Goal: Navigation & Orientation: Find specific page/section

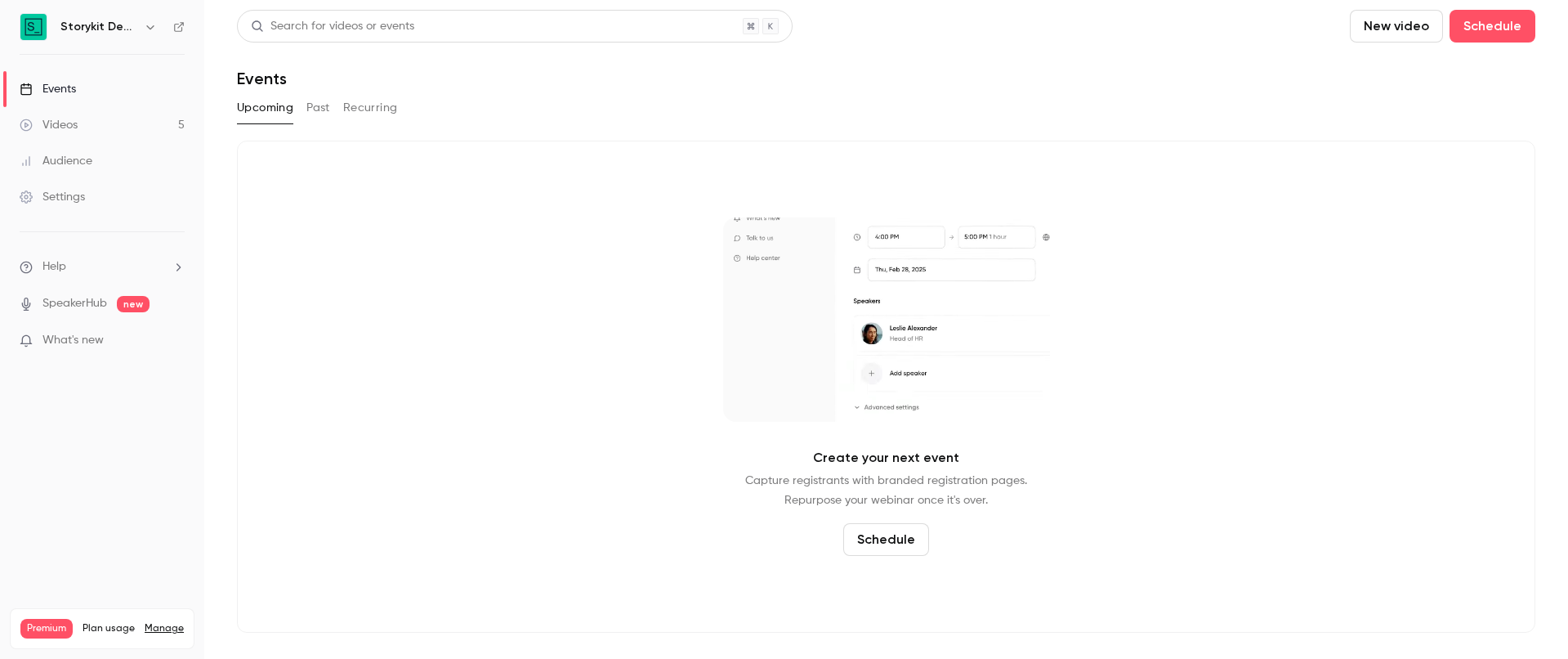
click at [142, 26] on button "button" at bounding box center [151, 27] width 20 height 20
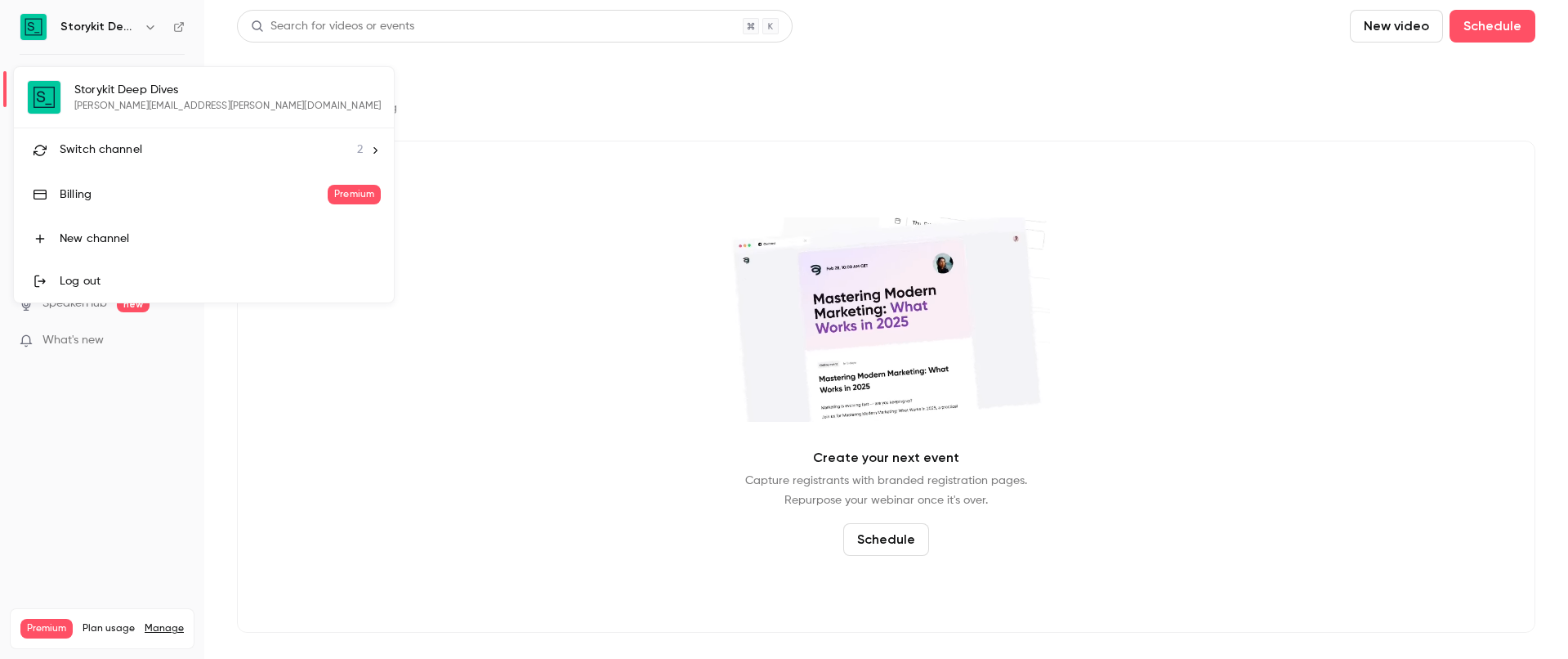
click at [156, 143] on div "Switch channel 2" at bounding box center [211, 150] width 303 height 17
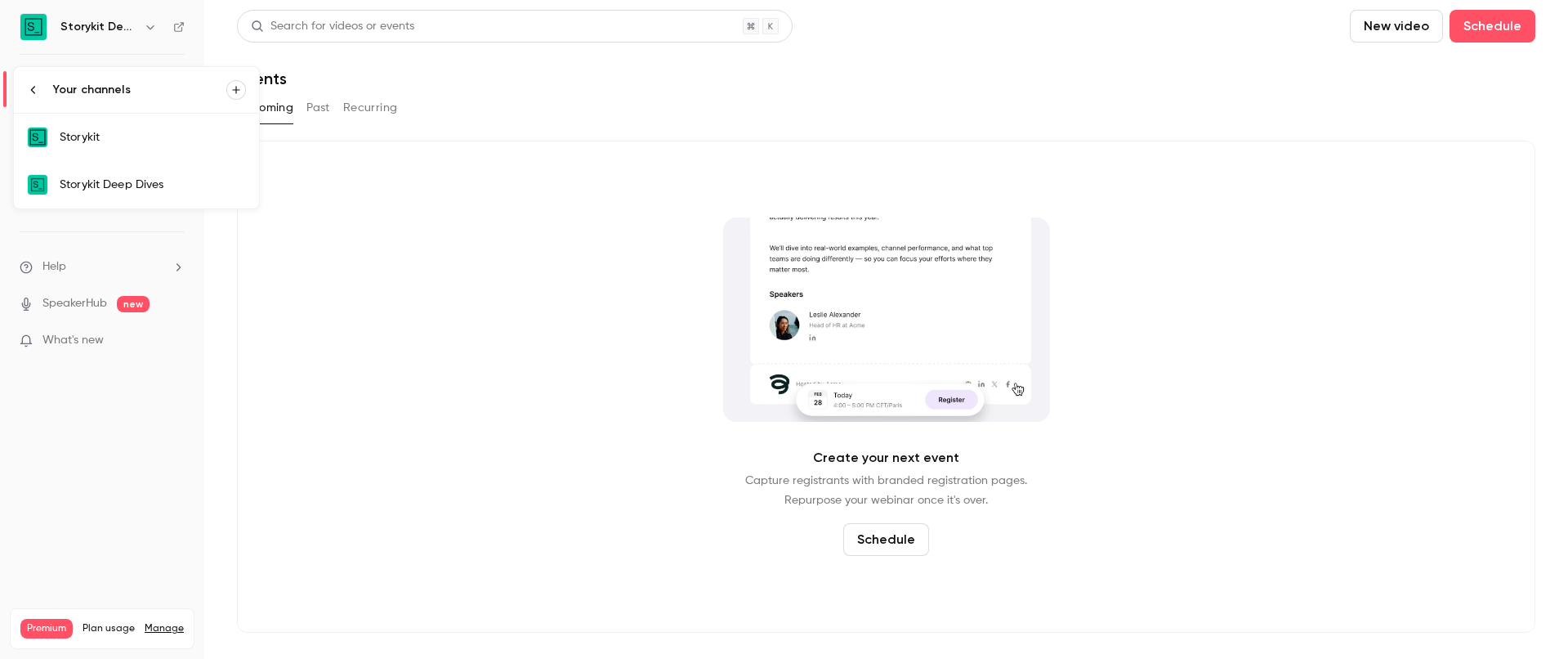
click at [156, 143] on div "Storykit" at bounding box center [152, 137] width 186 height 16
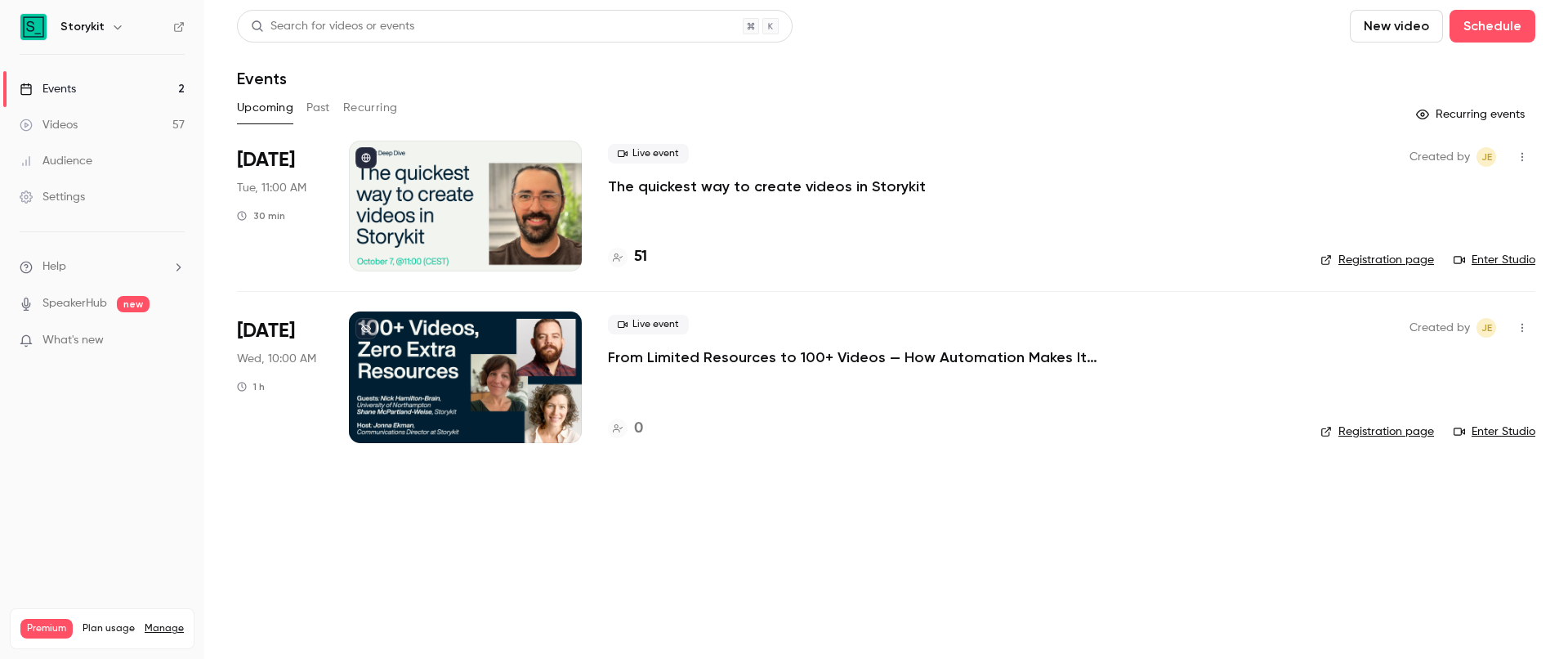
click at [415, 225] on div at bounding box center [464, 206] width 233 height 131
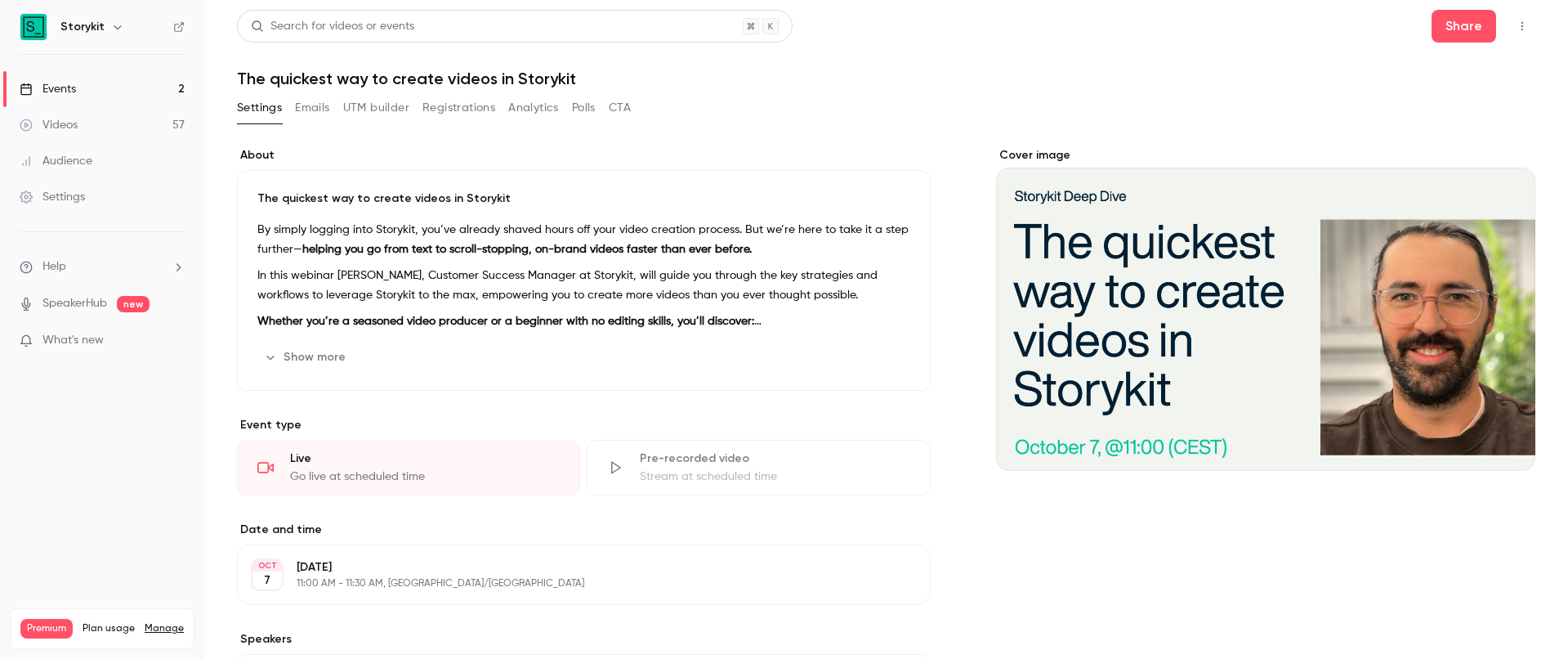
click at [354, 473] on div "Go live at scheduled time" at bounding box center [424, 476] width 269 height 16
click at [1519, 18] on button "button" at bounding box center [1522, 26] width 26 height 26
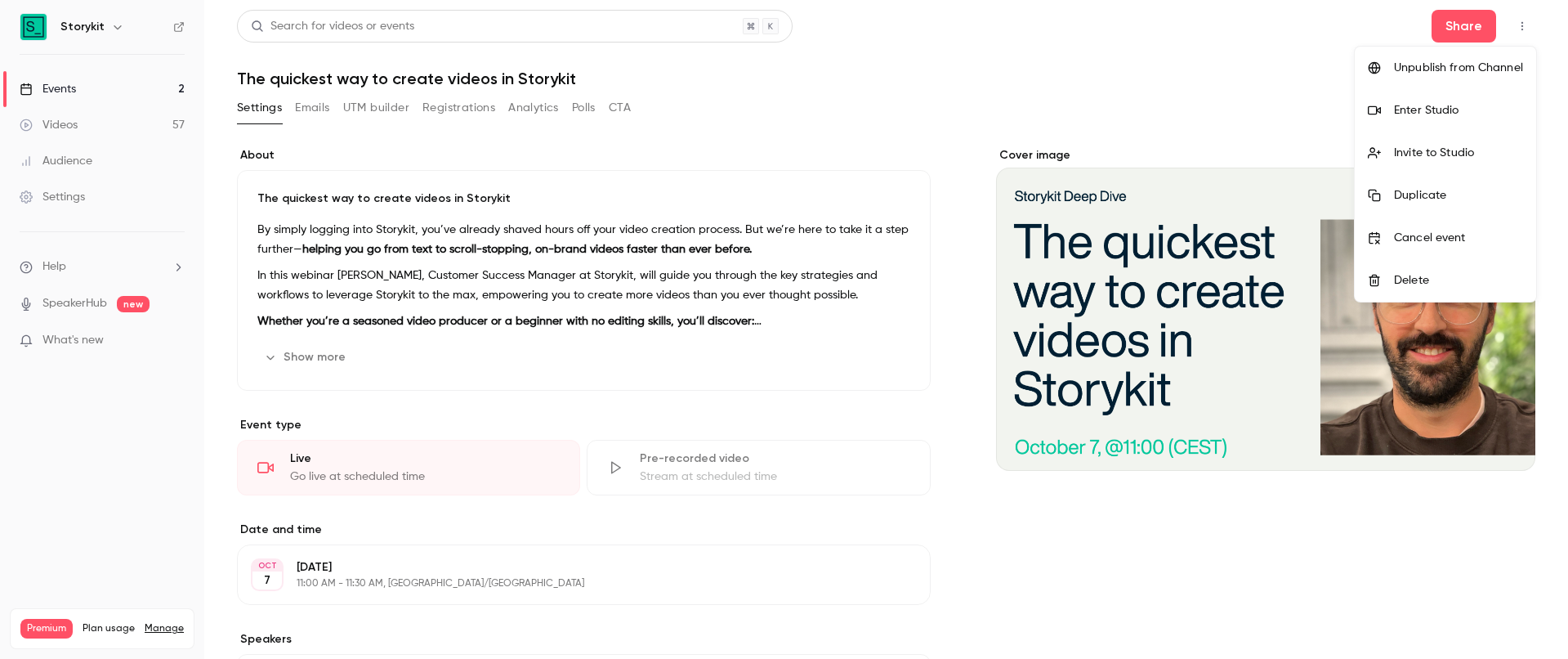
click at [1510, 99] on li "Enter Studio" at bounding box center [1445, 111] width 181 height 43
